Goal: Task Accomplishment & Management: Manage account settings

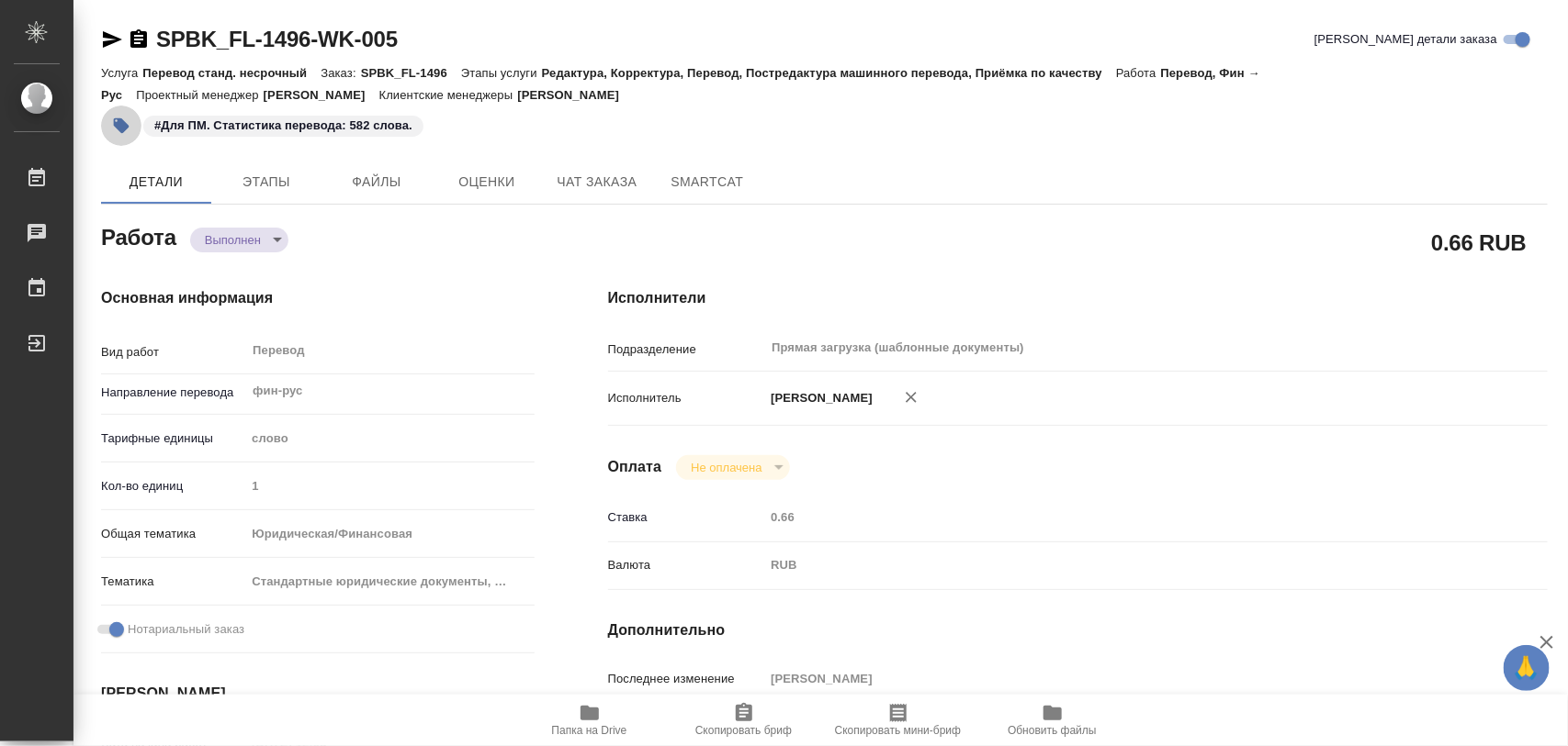
click at [127, 123] on icon "button" at bounding box center [121, 125] width 19 height 19
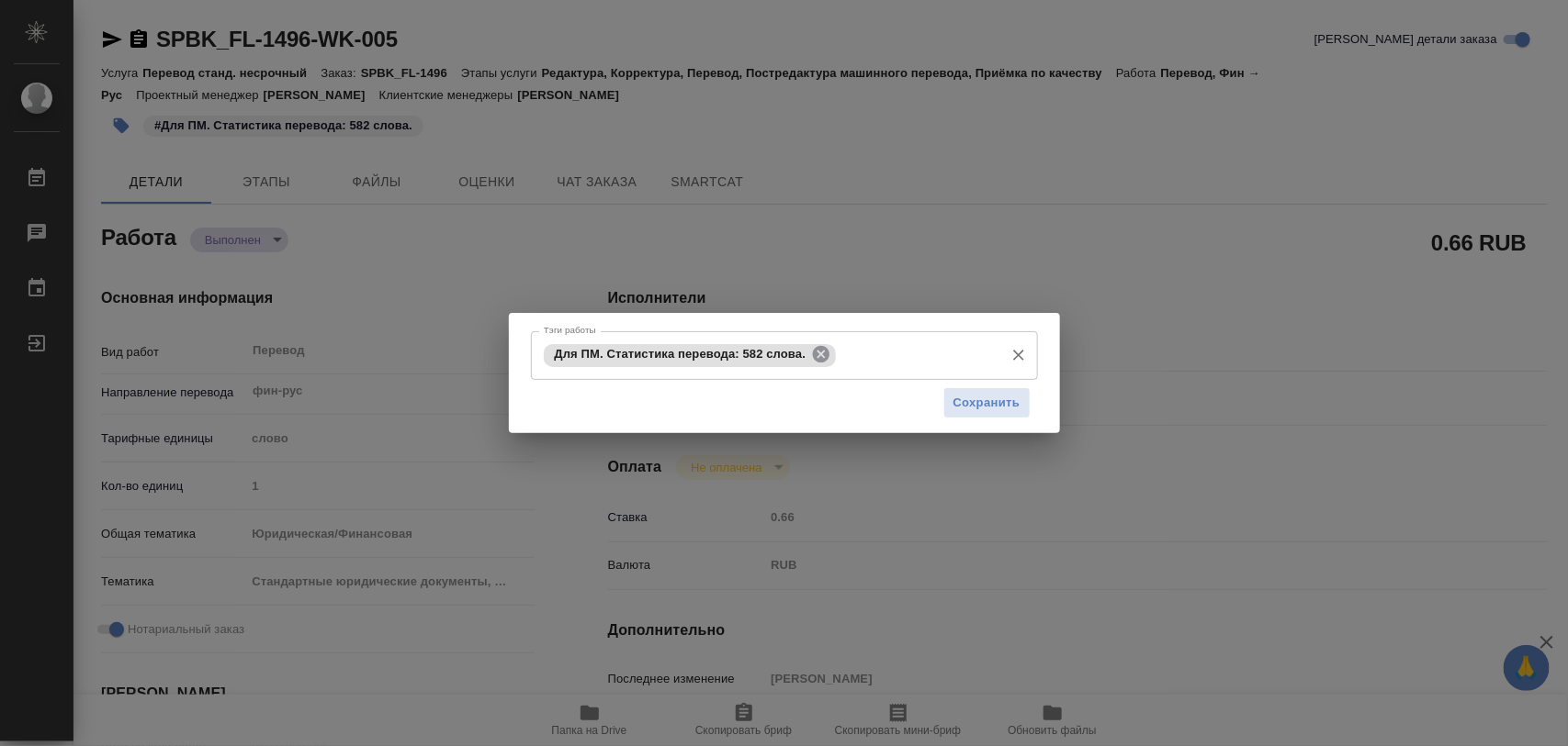
click at [816, 354] on icon at bounding box center [821, 354] width 17 height 17
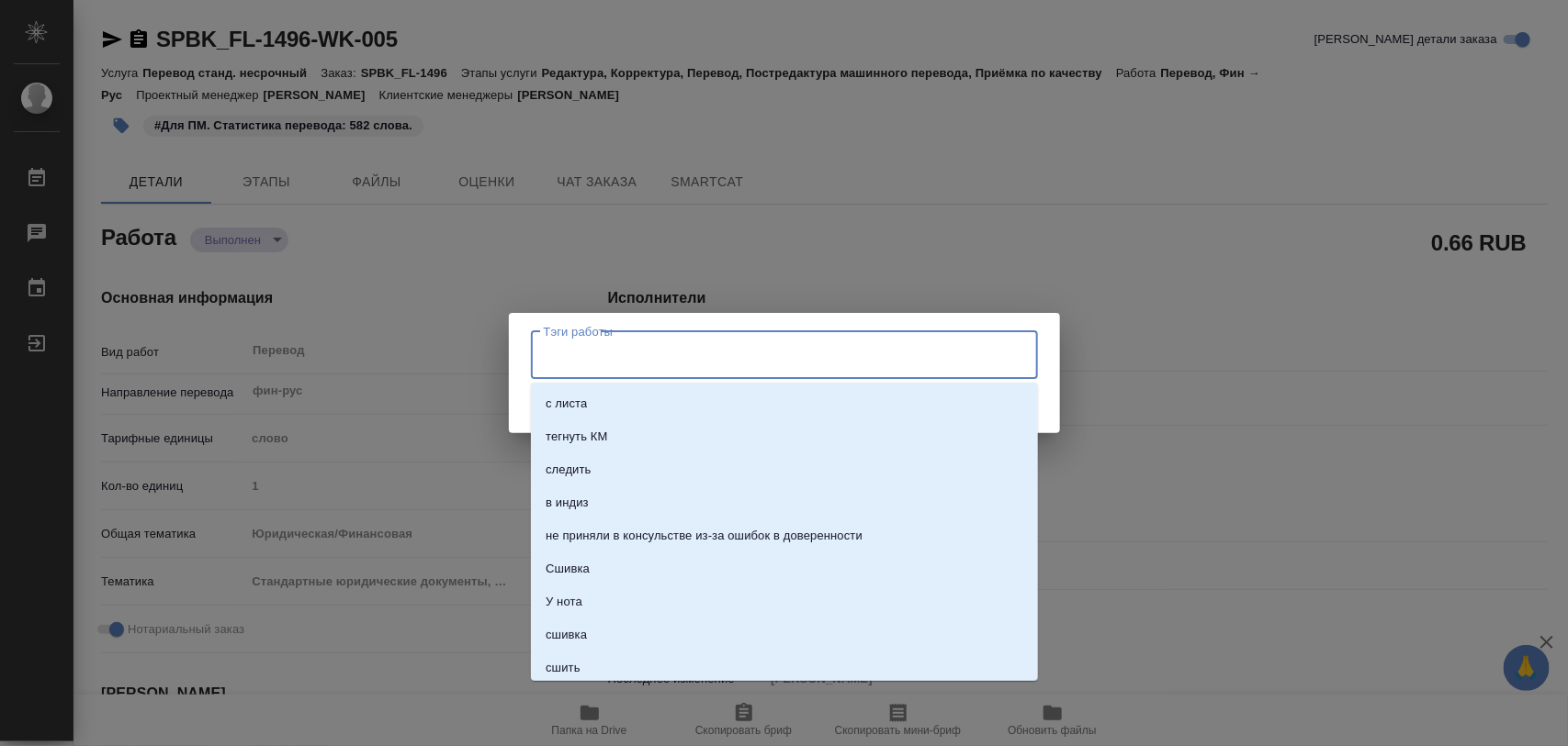
drag, startPoint x: 806, startPoint y: 352, endPoint x: 729, endPoint y: 410, distance: 96.4
click at [805, 351] on input "Тэги работы" at bounding box center [766, 356] width 456 height 32
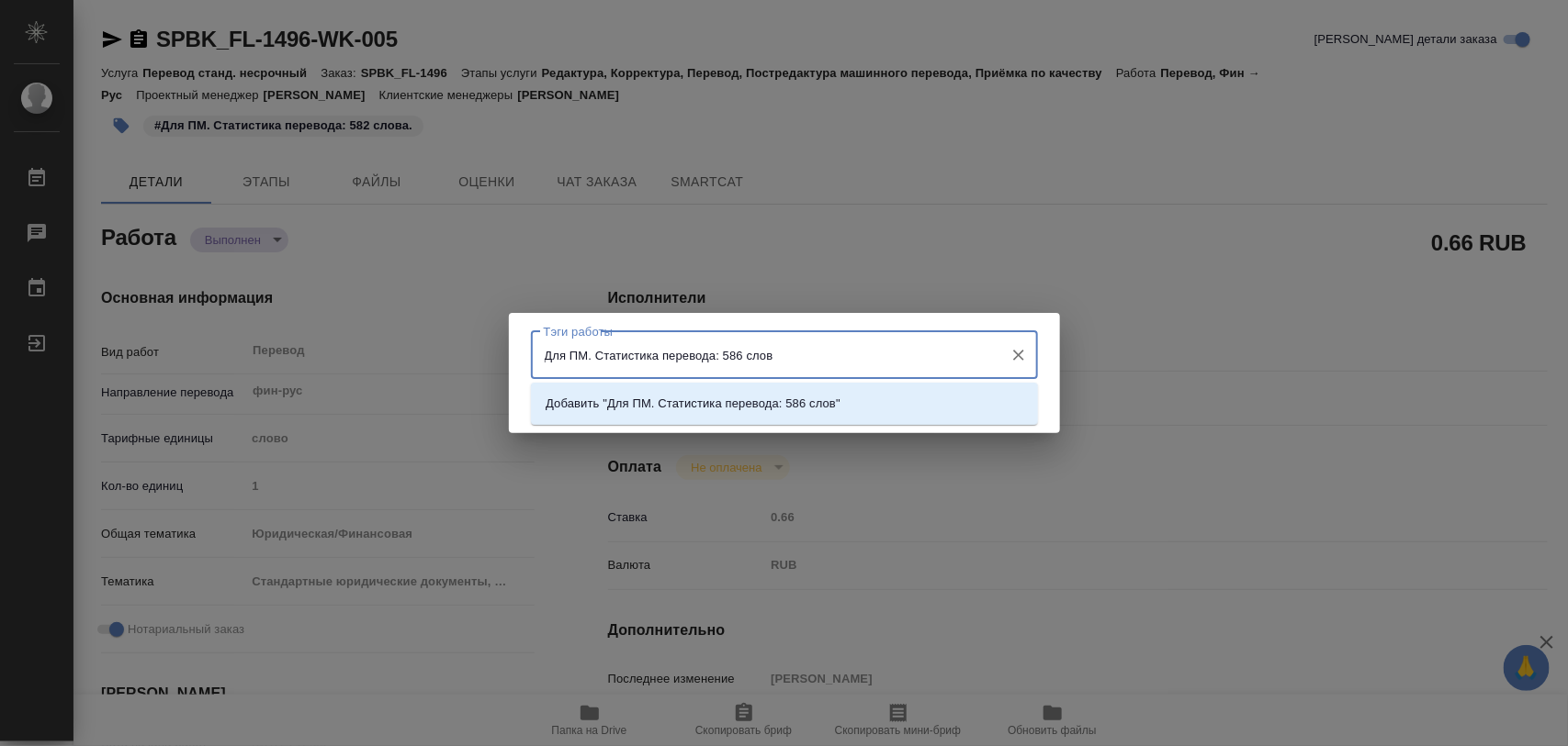
type input "Для ПМ. Статистика перевода: 586 слов."
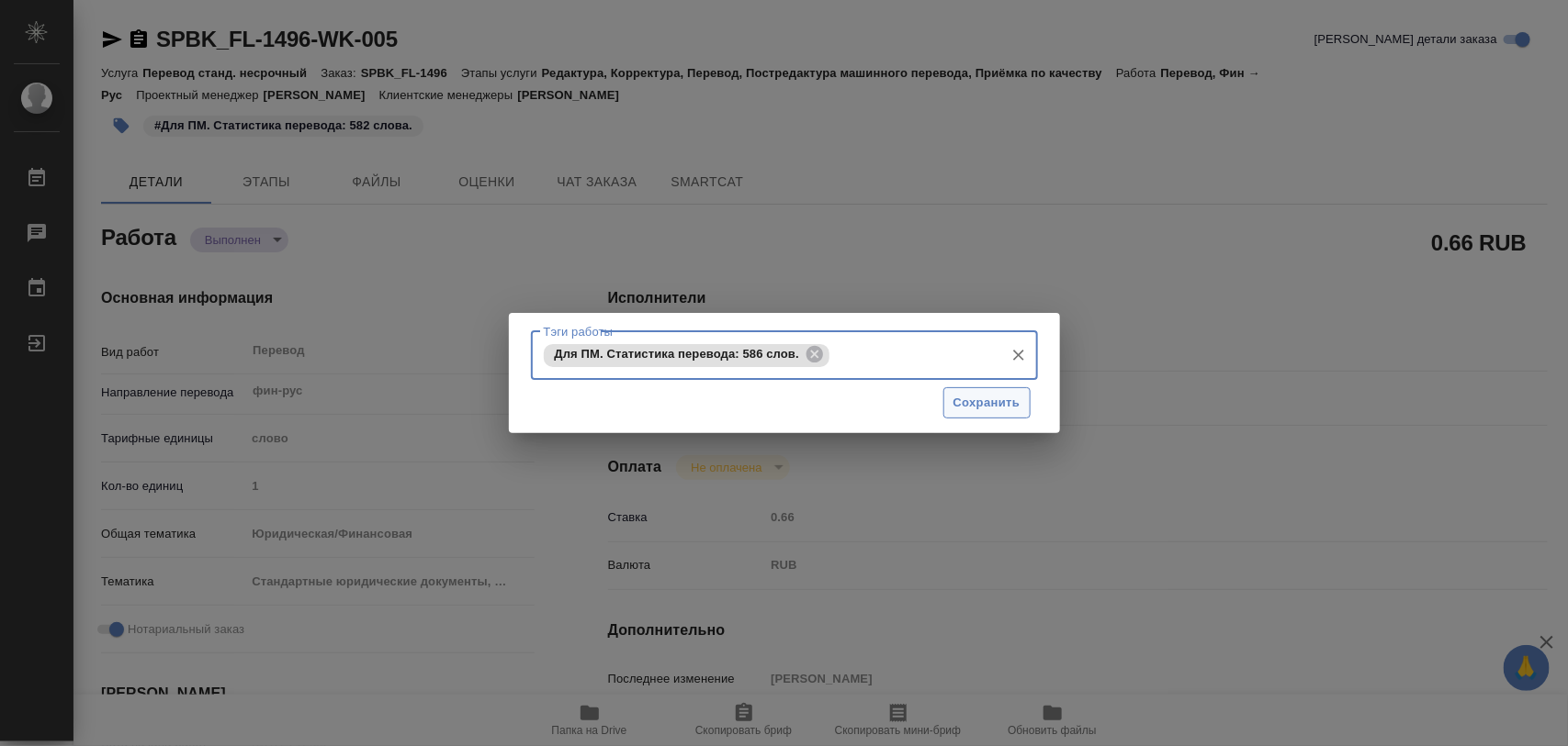
click at [1011, 402] on span "Сохранить" at bounding box center [987, 403] width 67 height 21
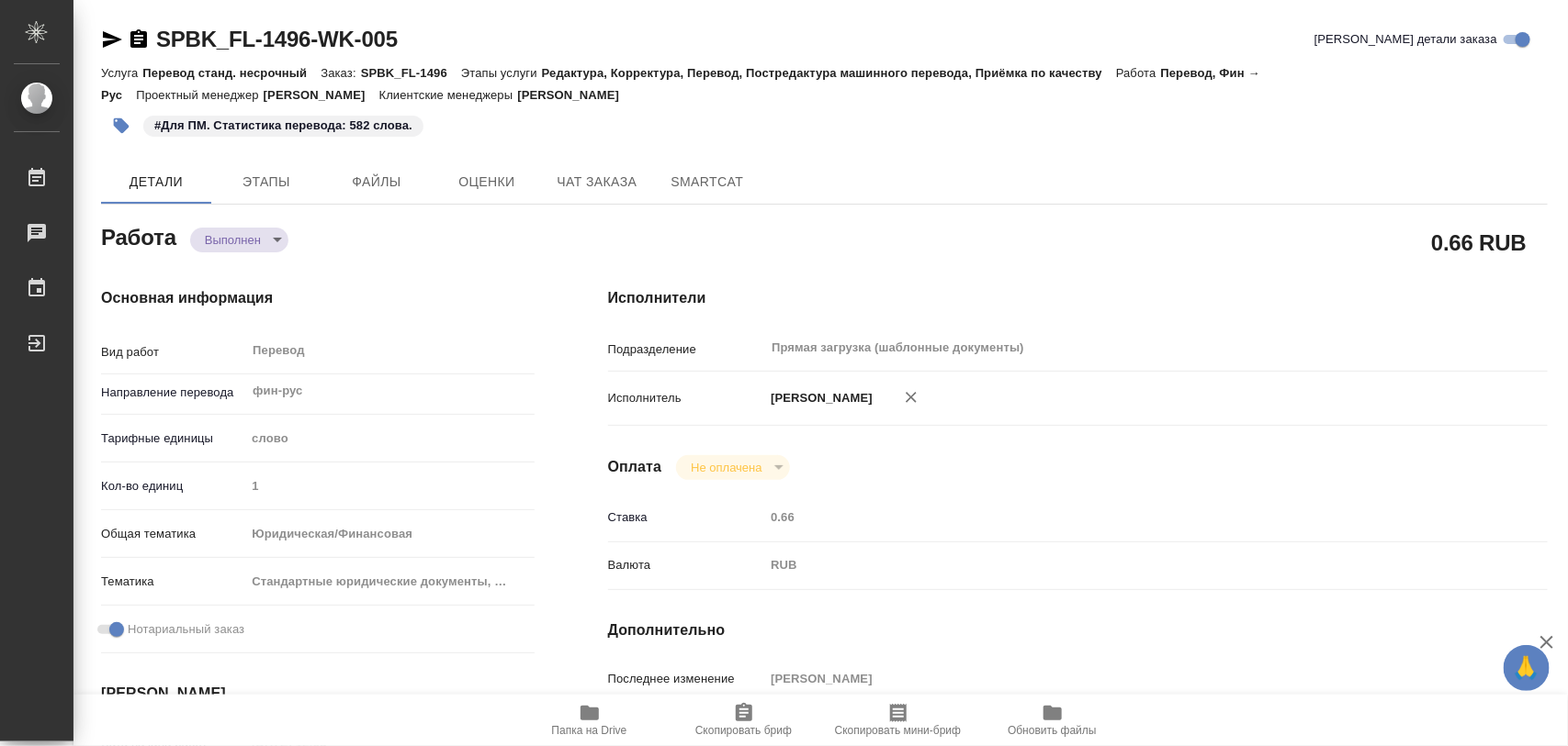
type input "completed"
type input "фин-рус"
type input "5a8b1489cc6b4906c91bfd90"
type input "1"
type input "yr-fn"
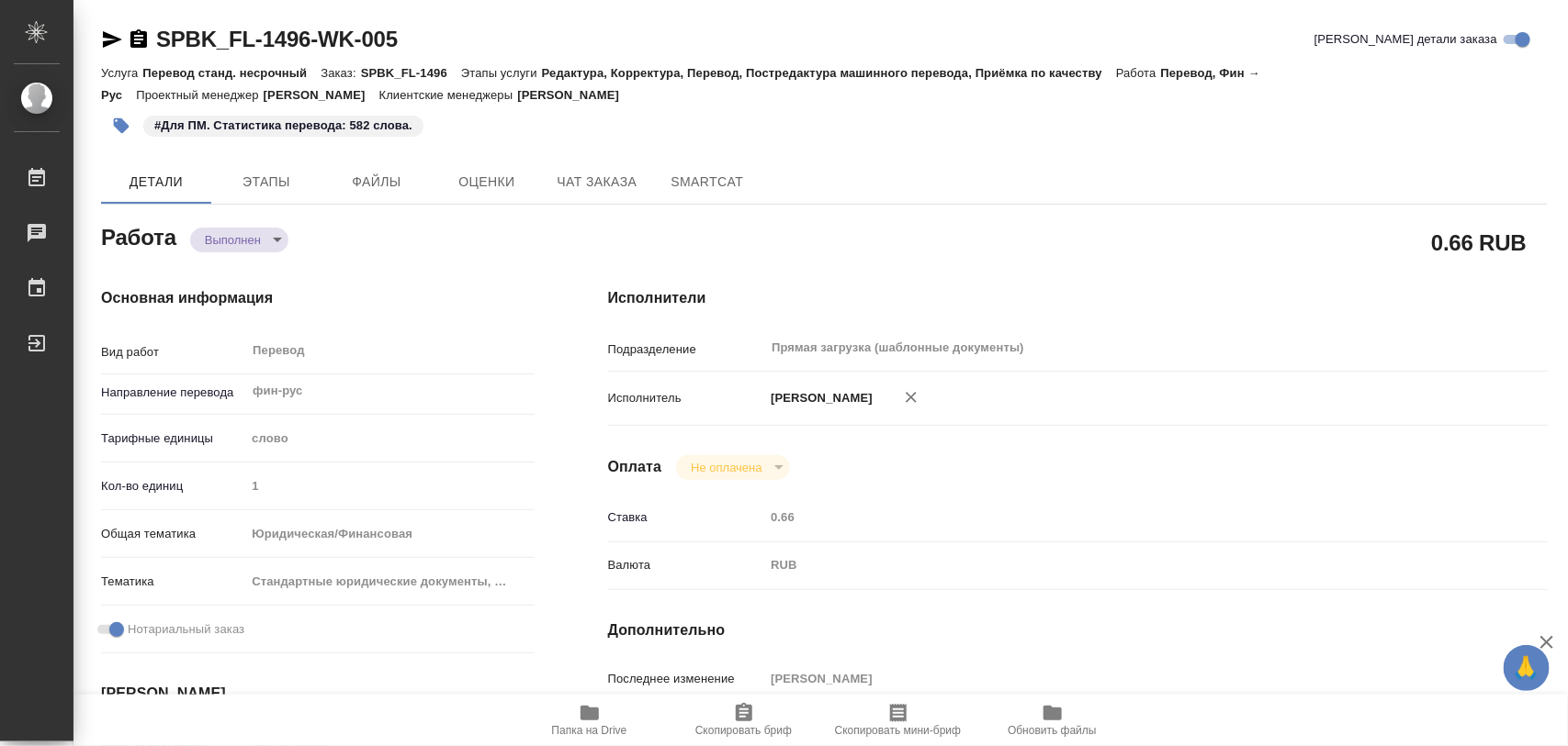
type input "5f647205b73bc97568ca66bf"
checkbox input "true"
type input "08.10.2025 12:05"
type input "08.10.2025 17:56"
type input "10.10.2025 17:00"
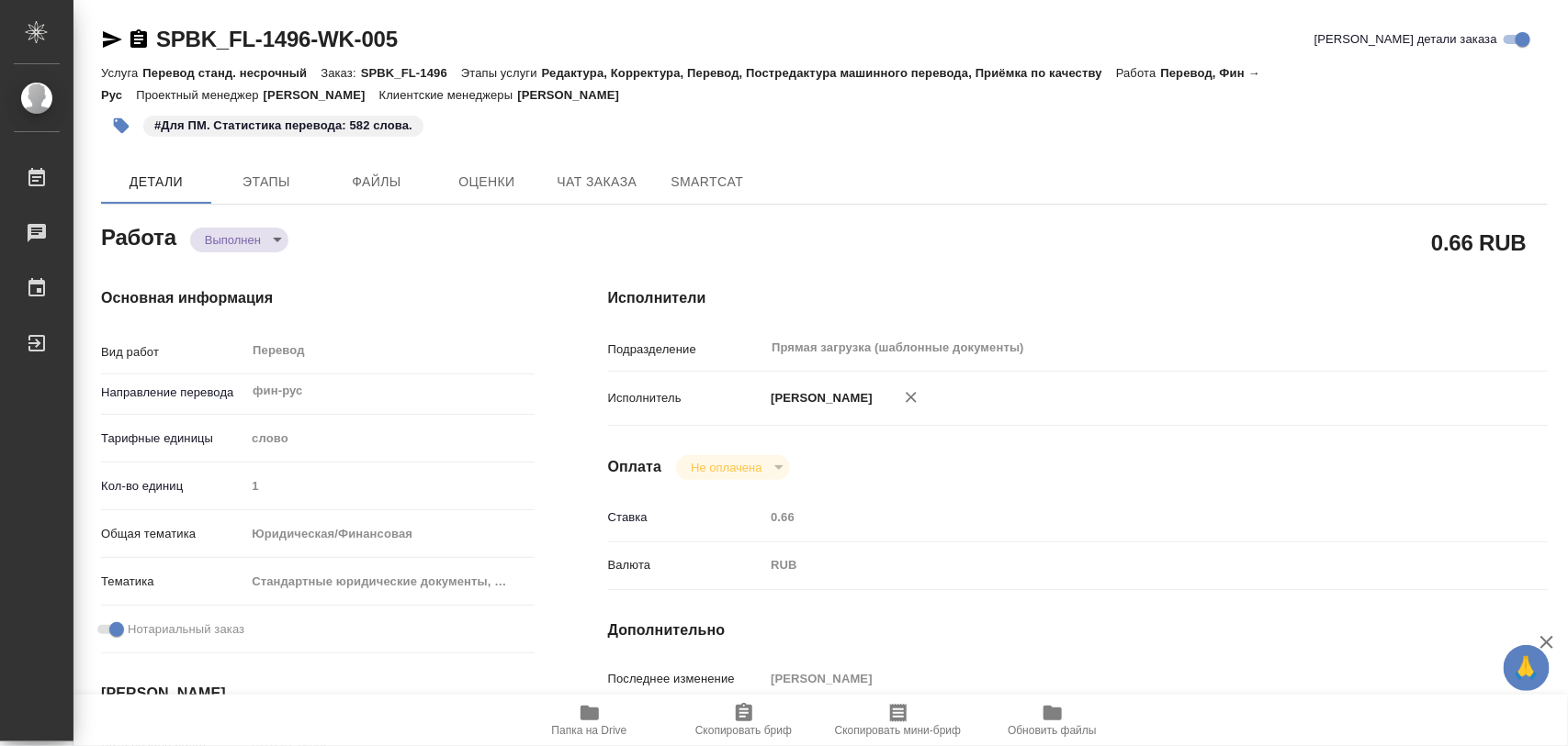
type input "09.10.2025 16:32"
type input "10.10.2025 17:00"
type input "Прямая загрузка (шаблонные документы)"
type input "notPayed"
type input "0.66"
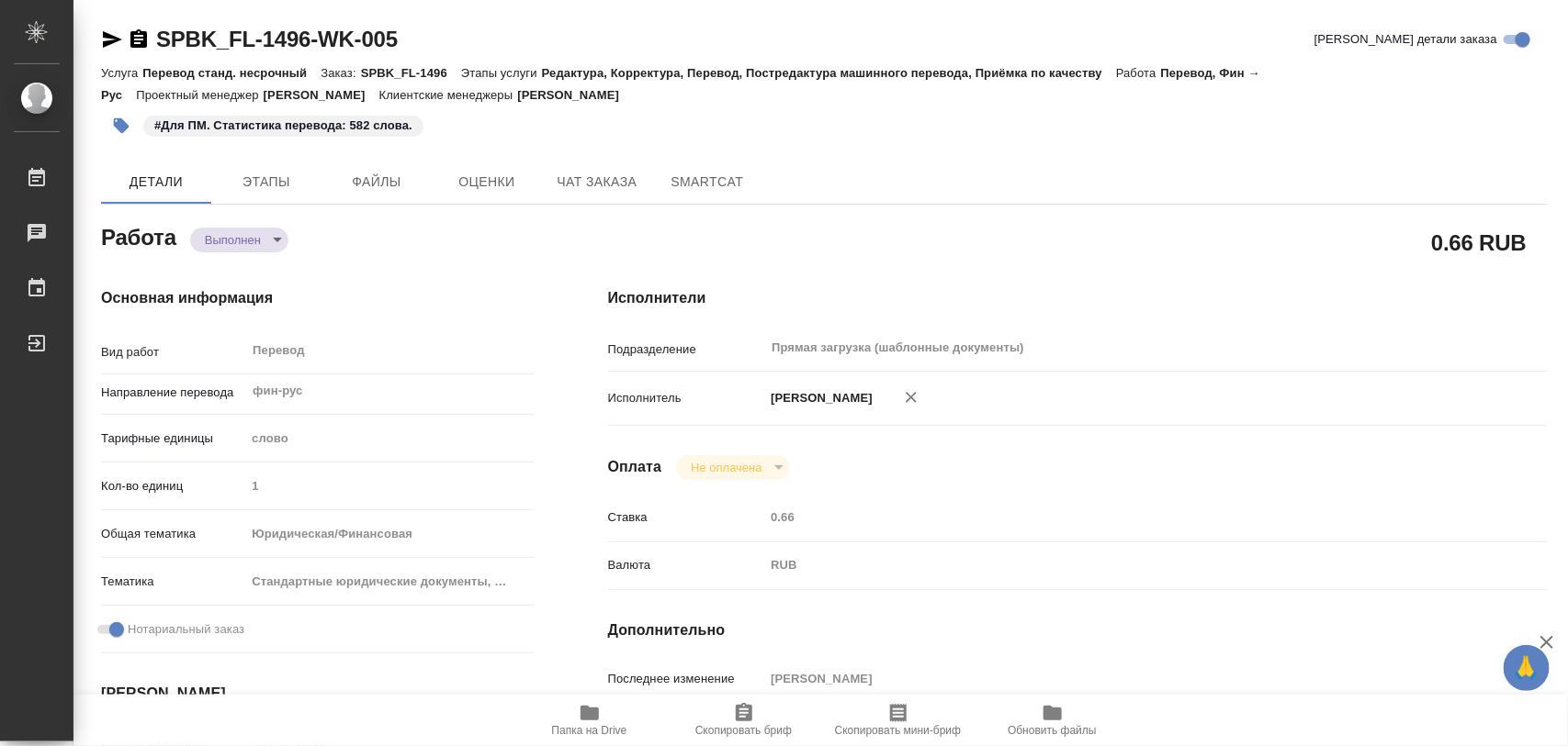
type input "RUB"
type input "[PERSON_NAME]"
type input "SPBK_FL-1496"
type input "Перевод станд. несрочный"
type input "Редактура, Корректура, Перевод, Постредактура машинного перевода, Приёмка по ка…"
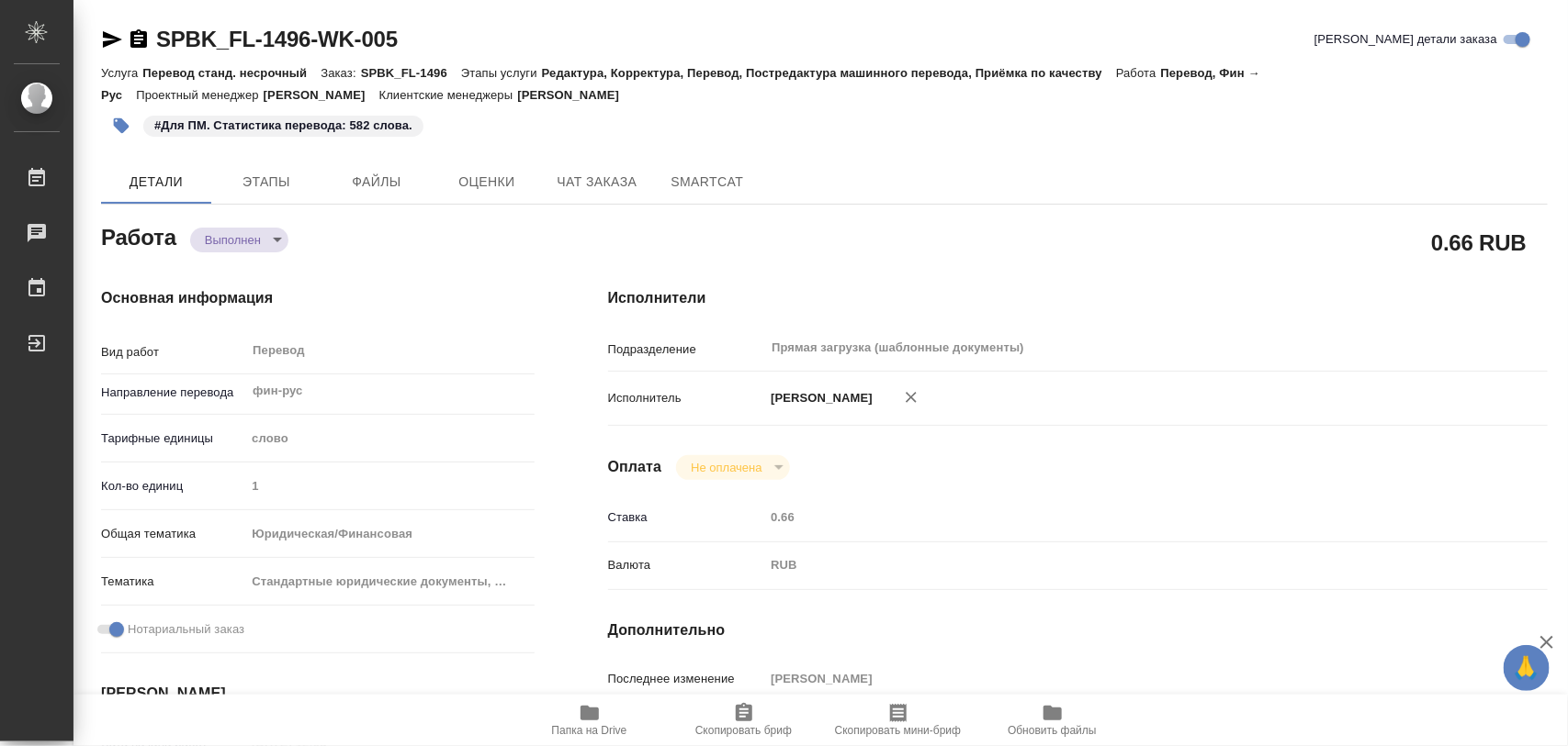
type input "[PERSON_NAME]"
type input "/Clients/FL_SPB/Orders/SPBK_FL-1496"
type textarea "x"
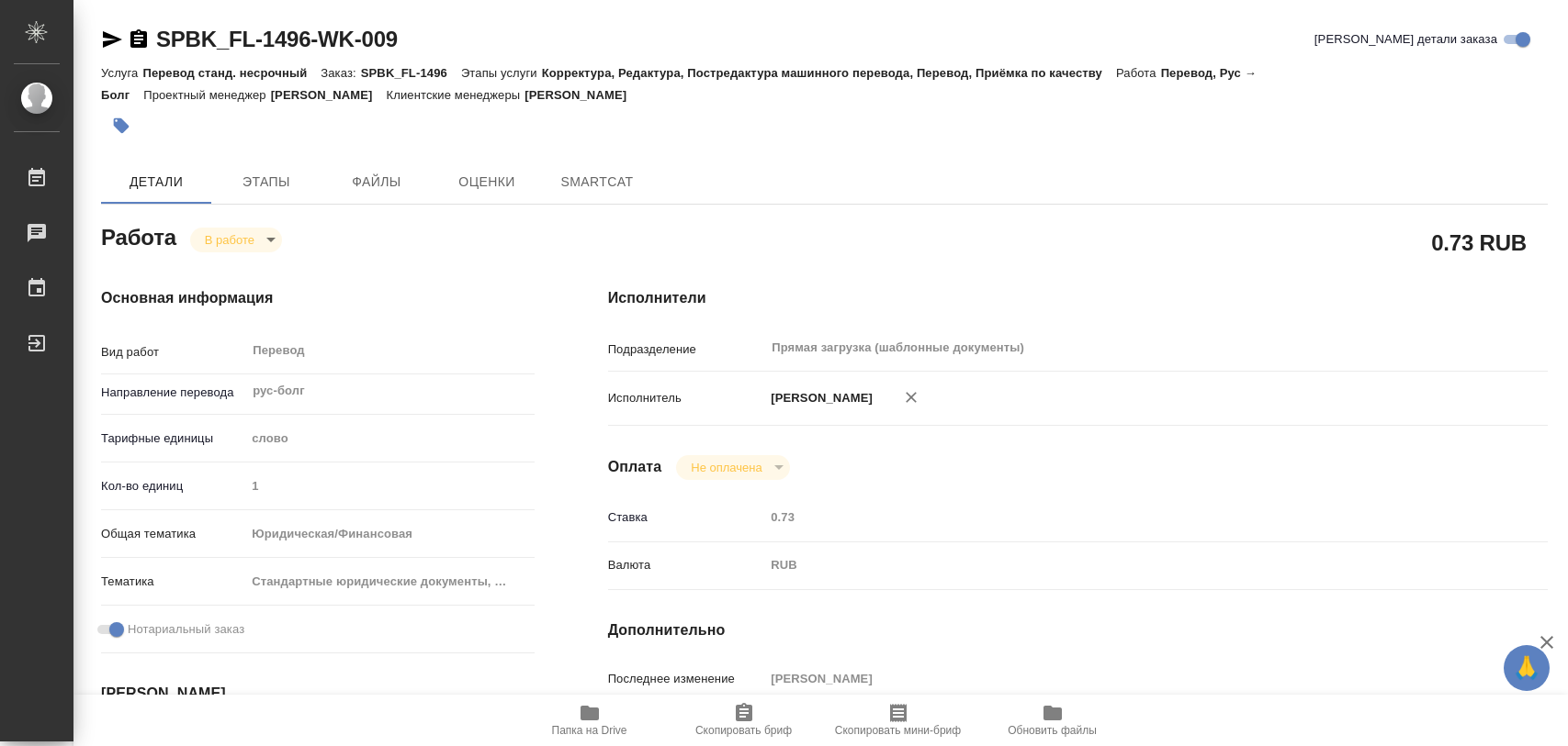
type textarea "x"
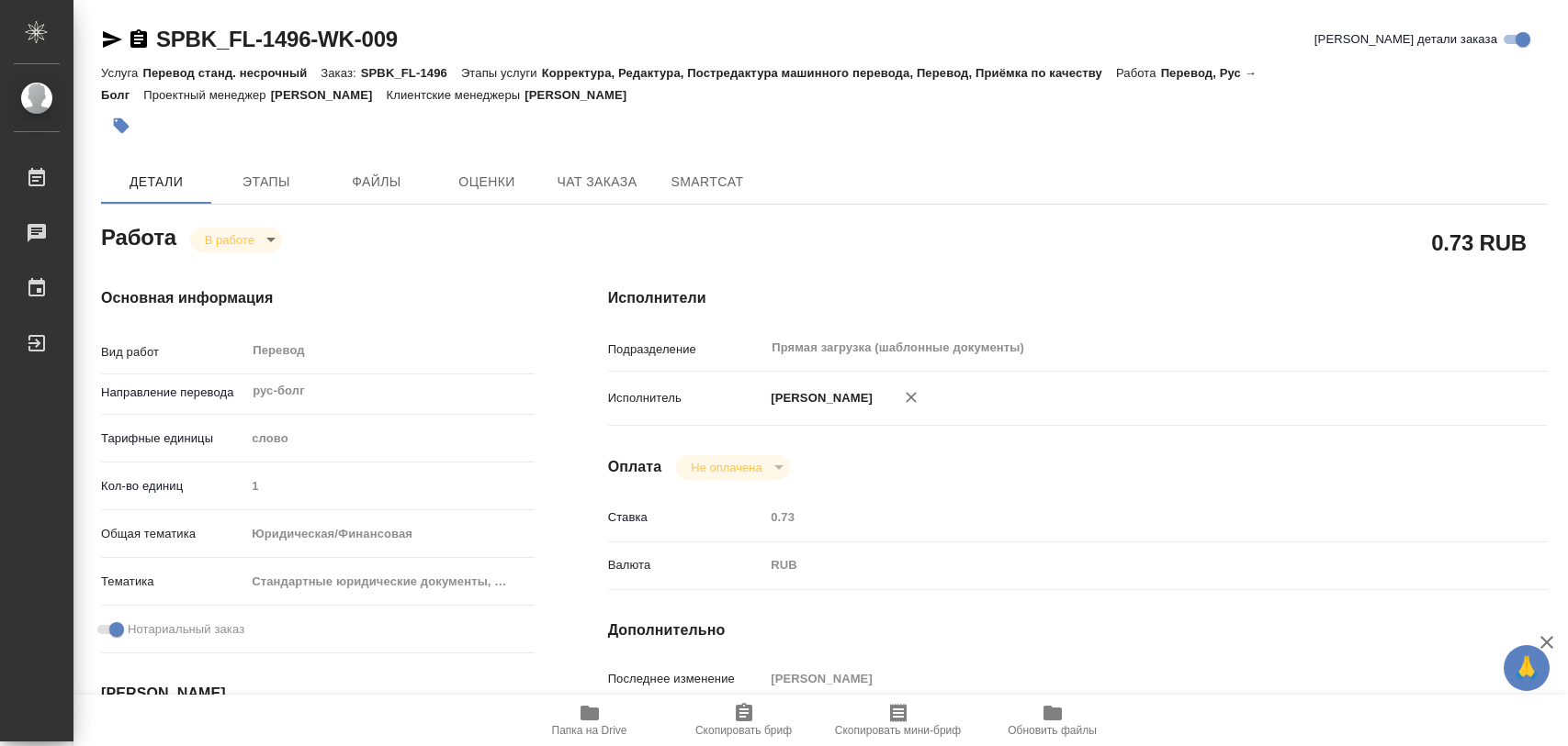
type textarea "x"
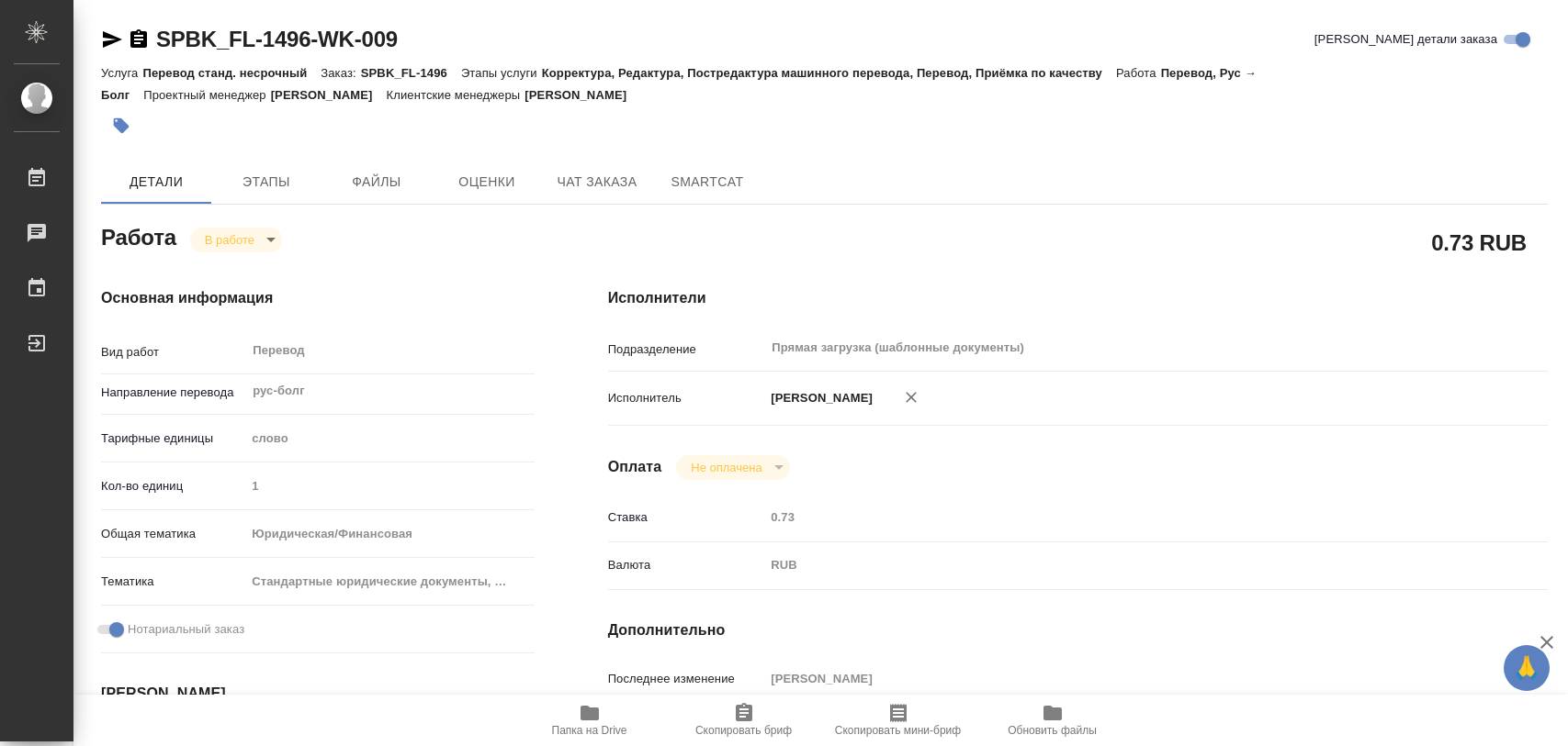
type textarea "x"
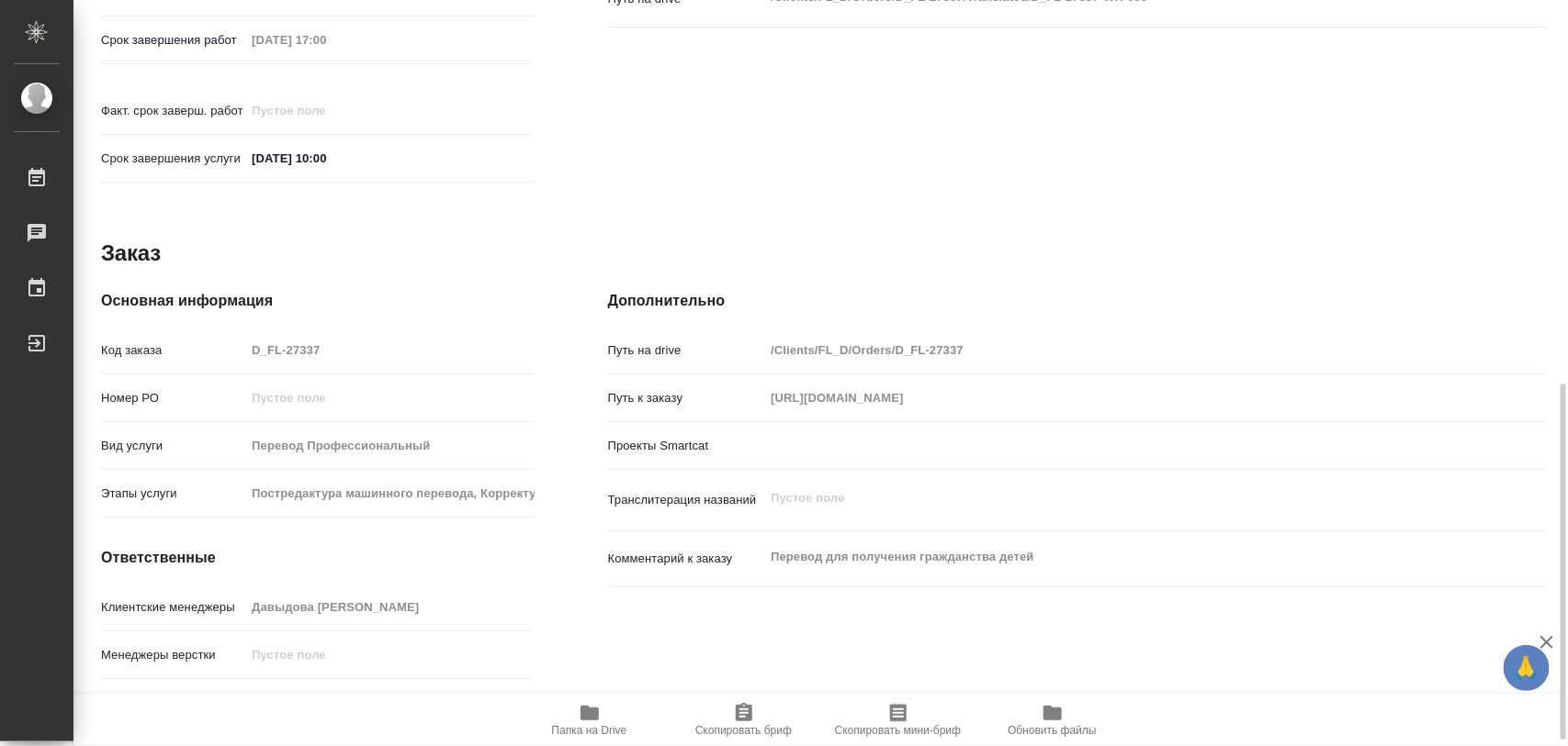
scroll to position [818, 0]
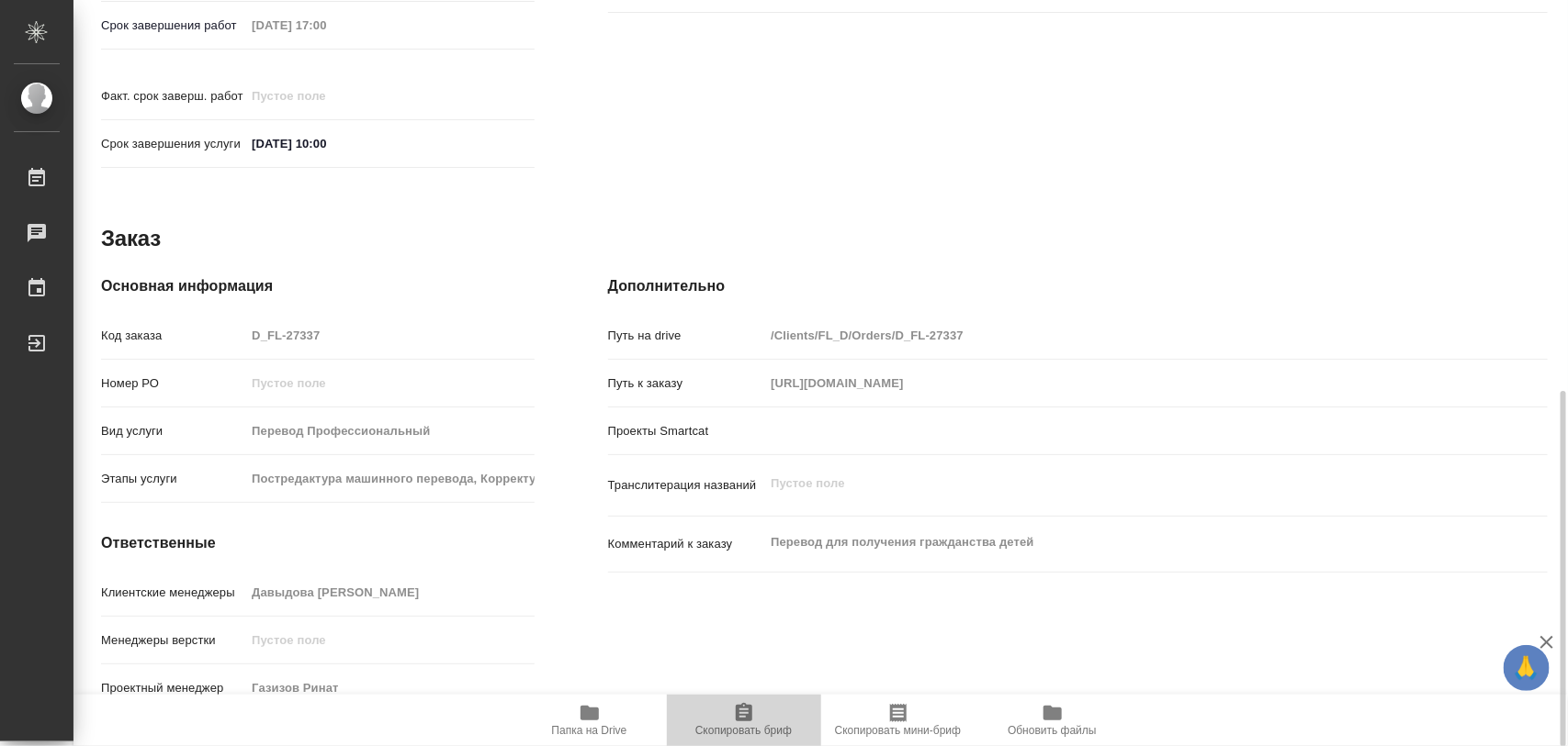
click at [759, 711] on span "Скопировать бриф" at bounding box center [744, 719] width 132 height 35
